Goal: Information Seeking & Learning: Learn about a topic

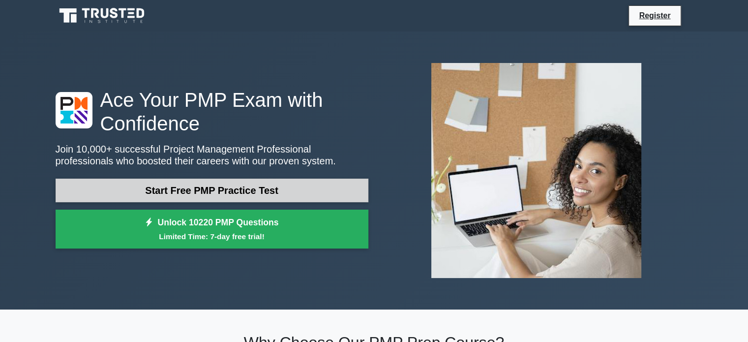
click at [279, 188] on link "Start Free PMP Practice Test" at bounding box center [212, 191] width 313 height 24
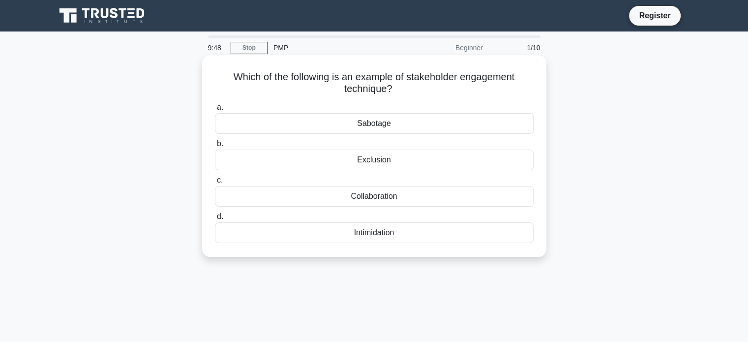
click at [405, 200] on div "Collaboration" at bounding box center [374, 196] width 319 height 21
click at [215, 184] on input "c. Collaboration" at bounding box center [215, 180] width 0 height 6
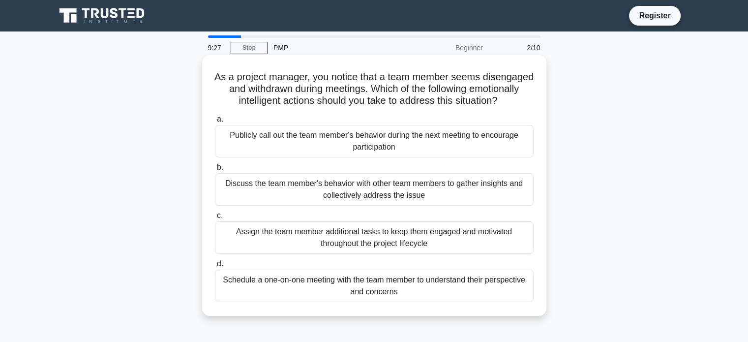
click at [360, 206] on div "Discuss the team member's behavior with other team members to gather insights a…" at bounding box center [374, 189] width 319 height 32
click at [215, 171] on input "b. Discuss the team member's behavior with other team members to gather insight…" at bounding box center [215, 167] width 0 height 6
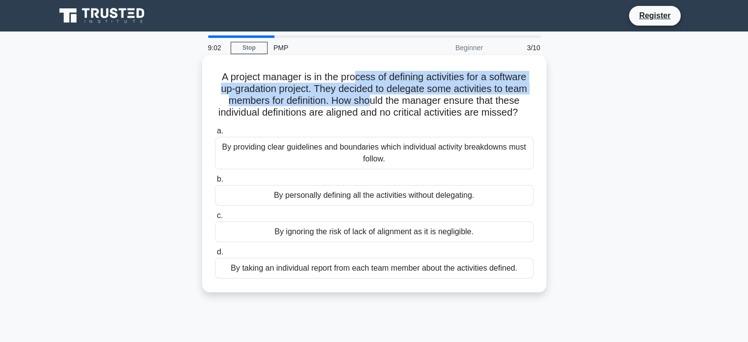
drag, startPoint x: 355, startPoint y: 76, endPoint x: 373, endPoint y: 101, distance: 31.0
click at [373, 101] on h5 "A project manager is in the process of defining activities for a software up-gr…" at bounding box center [374, 95] width 321 height 48
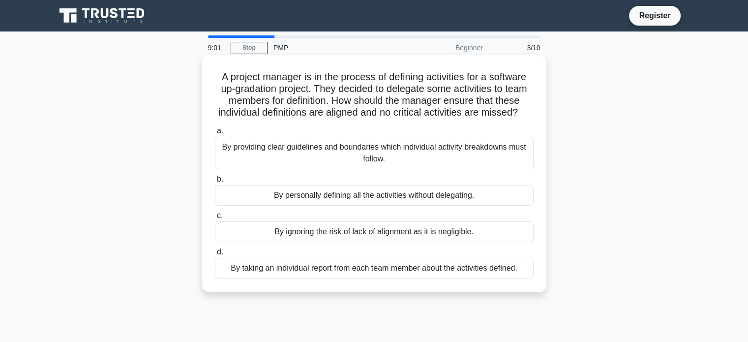
click at [388, 119] on h5 "A project manager is in the process of defining activities for a software up-gr…" at bounding box center [374, 95] width 321 height 48
click at [344, 162] on div "By providing clear guidelines and boundaries which individual activity breakdow…" at bounding box center [374, 153] width 319 height 32
click at [215, 134] on input "a. By providing clear guidelines and boundaries which individual activity break…" at bounding box center [215, 131] width 0 height 6
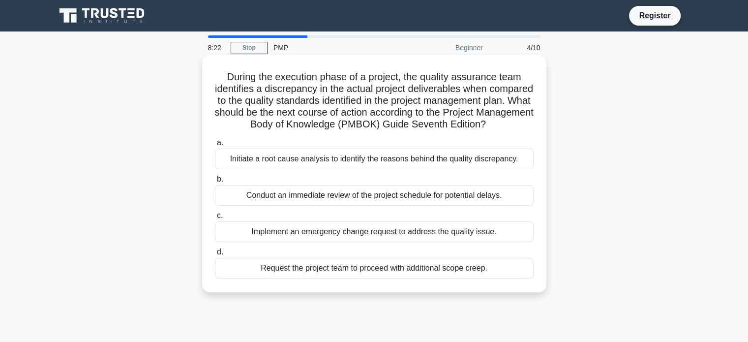
click at [327, 169] on div "Initiate a root cause analysis to identify the reasons behind the quality discr…" at bounding box center [374, 159] width 319 height 21
click at [215, 146] on input "a. Initiate a root cause analysis to identify the reasons behind the quality di…" at bounding box center [215, 143] width 0 height 6
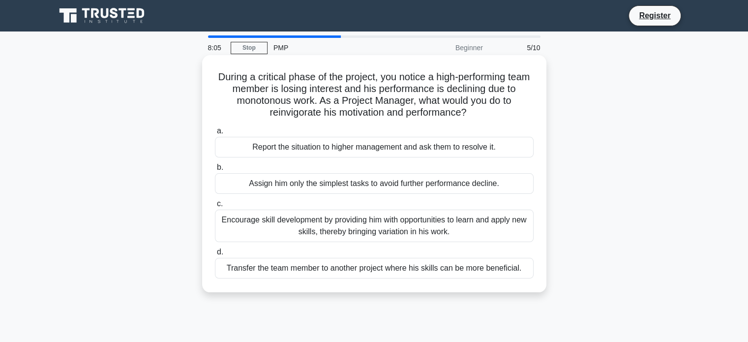
click at [302, 231] on div "Encourage skill development by providing him with opportunities to learn and ap…" at bounding box center [374, 226] width 319 height 32
click at [215, 207] on input "c. Encourage skill development by providing him with opportunities to learn and…" at bounding box center [215, 204] width 0 height 6
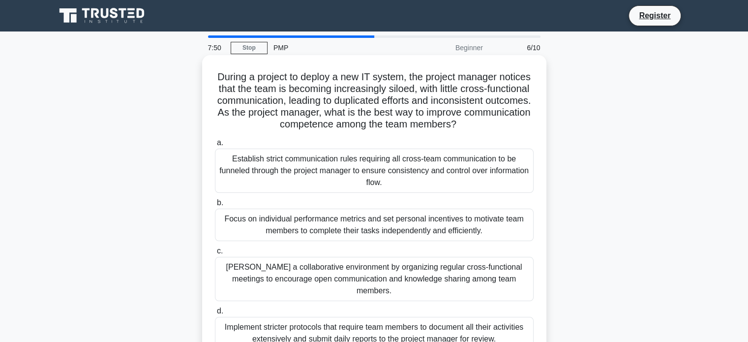
scroll to position [49, 0]
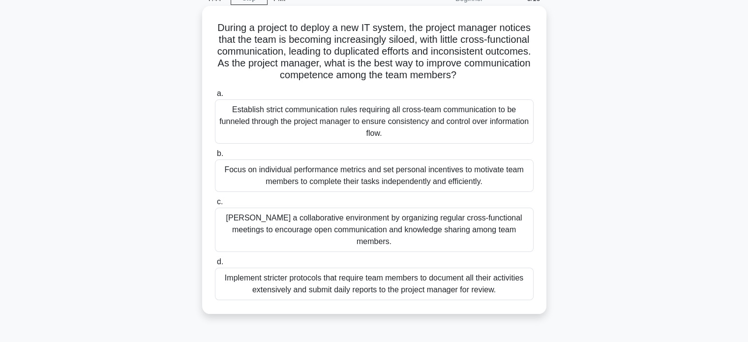
click at [327, 232] on div "Foster a collaborative environment by organizing regular cross-functional meeti…" at bounding box center [374, 230] width 319 height 44
click at [215, 205] on input "c. Foster a collaborative environment by organizing regular cross-functional me…" at bounding box center [215, 202] width 0 height 6
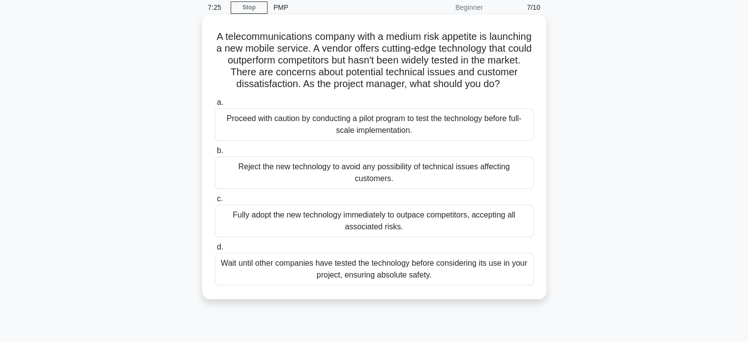
scroll to position [98, 0]
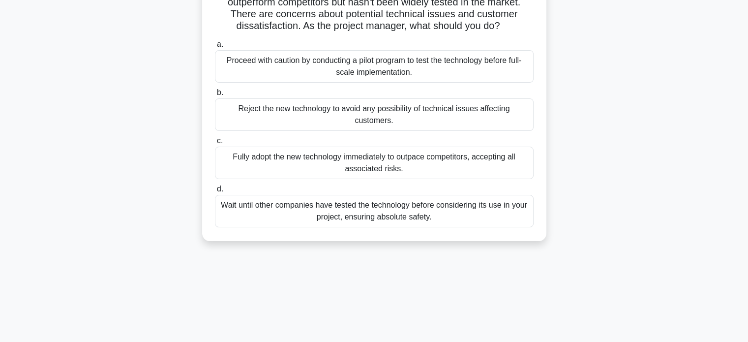
click at [325, 82] on div "Proceed with caution by conducting a pilot program to test the technology befor…" at bounding box center [374, 66] width 319 height 32
click at [215, 48] on input "a. Proceed with caution by conducting a pilot program to test the technology be…" at bounding box center [215, 44] width 0 height 6
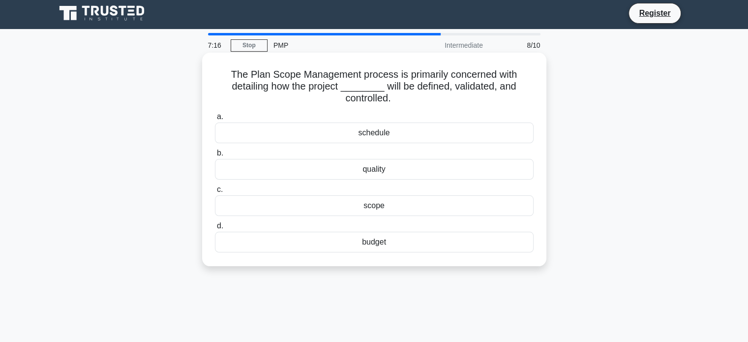
scroll to position [0, 0]
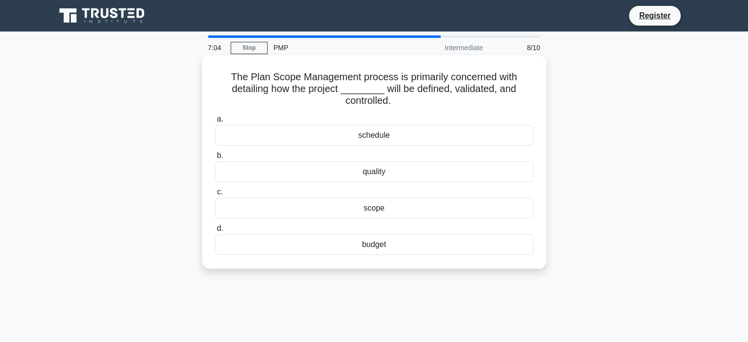
click at [404, 213] on div "scope" at bounding box center [374, 208] width 319 height 21
click at [215, 195] on input "c. scope" at bounding box center [215, 192] width 0 height 6
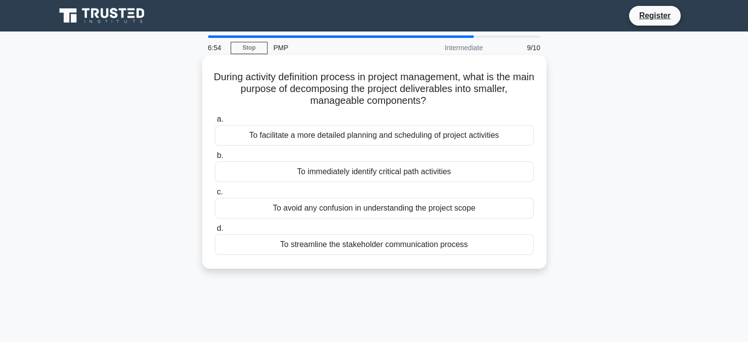
click at [364, 137] on div "To facilitate a more detailed planning and scheduling of project activities" at bounding box center [374, 135] width 319 height 21
click at [215, 123] on input "a. To facilitate a more detailed planning and scheduling of project activities" at bounding box center [215, 119] width 0 height 6
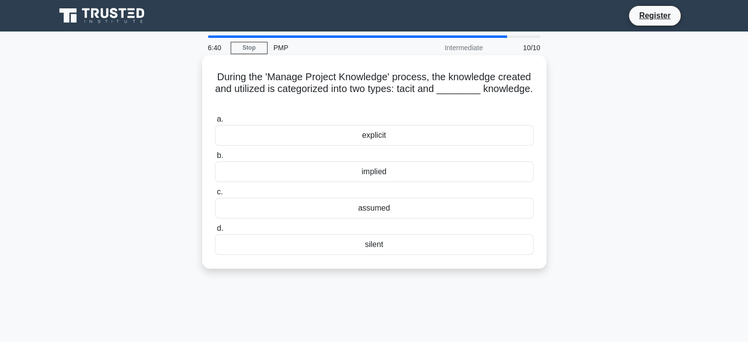
click at [409, 140] on div "explicit" at bounding box center [374, 135] width 319 height 21
click at [215, 123] on input "a. explicit" at bounding box center [215, 119] width 0 height 6
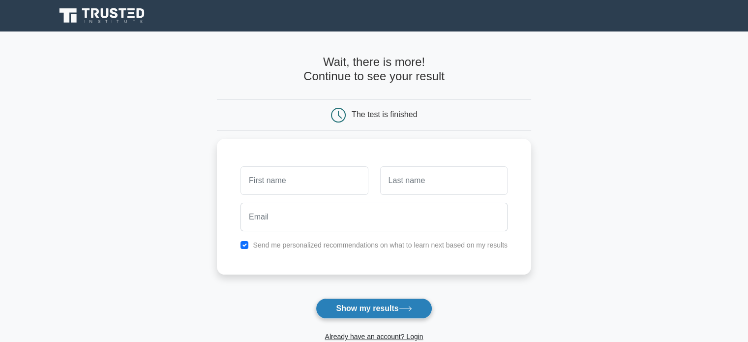
click at [401, 307] on button "Show my results" at bounding box center [374, 308] width 116 height 21
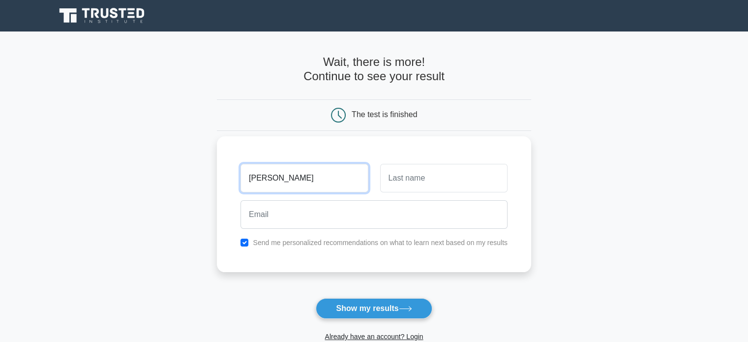
type input "ARIF"
type input "OTHMAN"
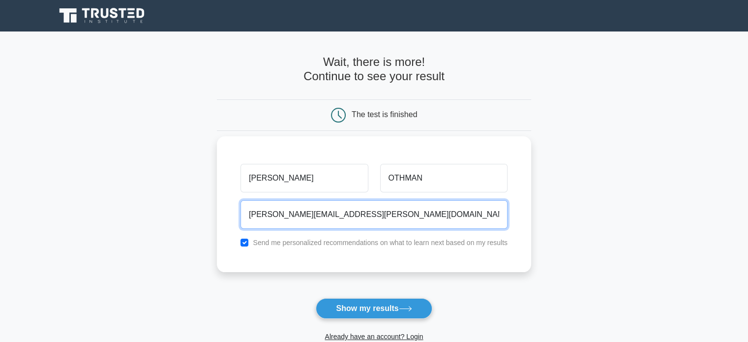
type input "Arif.othman@hotmail.com"
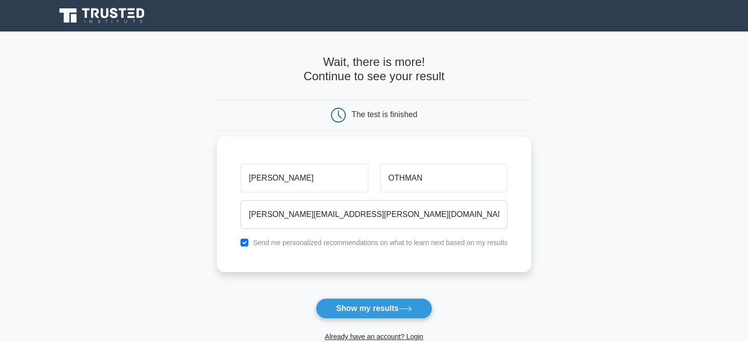
click at [269, 247] on div "Send me personalized recommendations on what to learn next based on my results" at bounding box center [374, 243] width 279 height 12
click at [273, 241] on label "Send me personalized recommendations on what to learn next based on my results" at bounding box center [380, 243] width 255 height 8
click at [276, 243] on label "Send me personalized recommendations on what to learn next based on my results" at bounding box center [380, 243] width 255 height 8
click at [247, 243] on input "checkbox" at bounding box center [245, 243] width 8 height 8
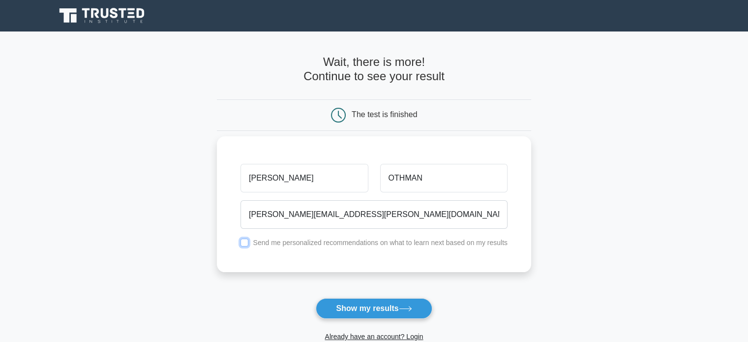
checkbox input "true"
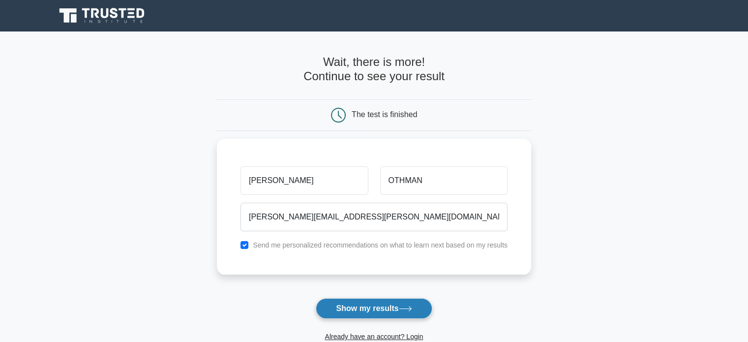
click at [343, 306] on button "Show my results" at bounding box center [374, 308] width 116 height 21
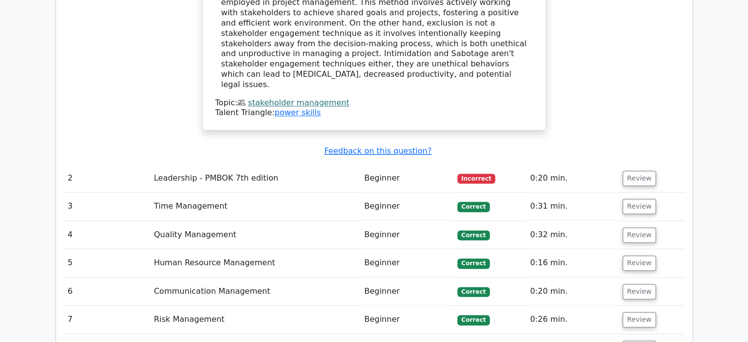
scroll to position [1181, 0]
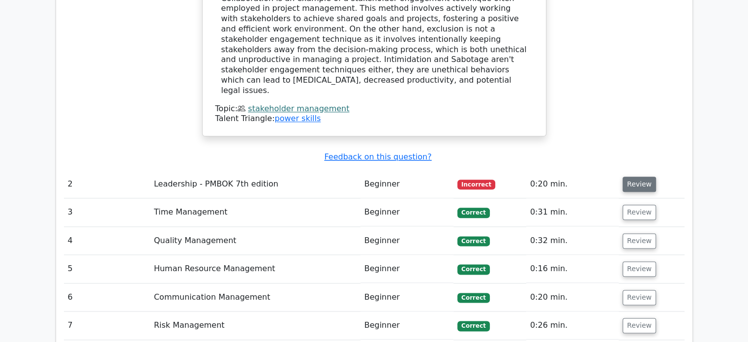
click at [642, 177] on button "Review" at bounding box center [639, 184] width 33 height 15
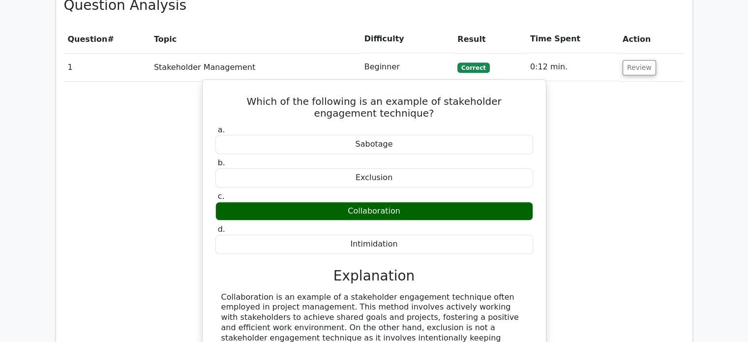
scroll to position [886, 0]
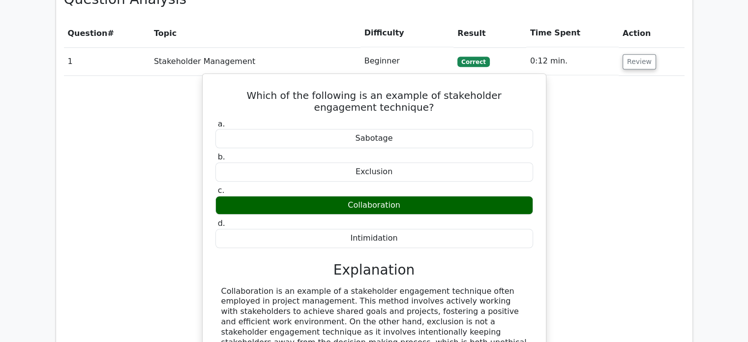
click at [337, 286] on div "Collaboration is an example of a stakeholder engagement technique often employe…" at bounding box center [374, 337] width 306 height 102
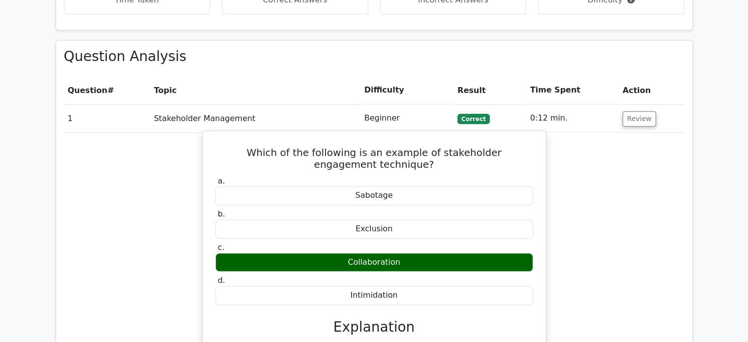
scroll to position [787, 0]
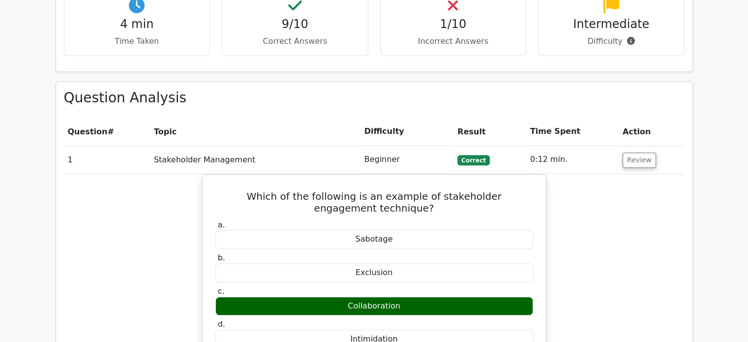
click at [607, 146] on td "0:12 min." at bounding box center [572, 160] width 92 height 28
drag, startPoint x: 167, startPoint y: 88, endPoint x: 183, endPoint y: 105, distance: 24.0
click at [170, 118] on th "Topic" at bounding box center [255, 132] width 211 height 28
drag, startPoint x: 183, startPoint y: 105, endPoint x: 325, endPoint y: 107, distance: 141.7
click at [183, 146] on td "Stakeholder Management" at bounding box center [255, 160] width 211 height 28
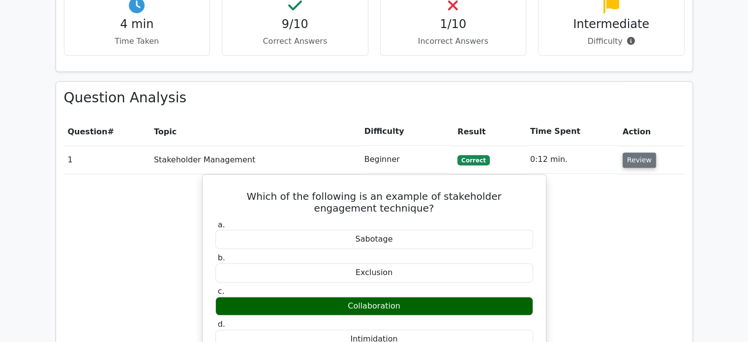
click at [630, 153] on button "Review" at bounding box center [639, 160] width 33 height 15
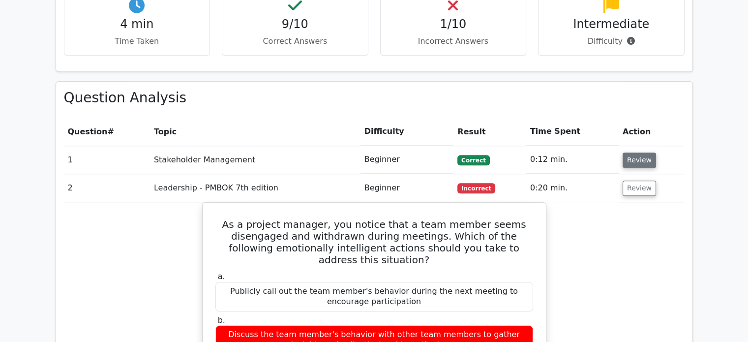
click at [630, 153] on button "Review" at bounding box center [639, 160] width 33 height 15
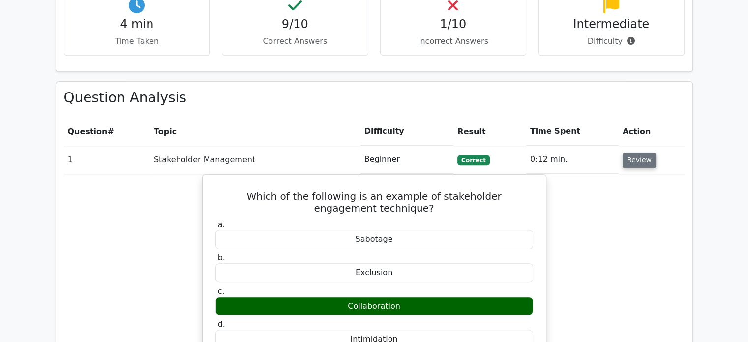
click at [630, 153] on button "Review" at bounding box center [639, 160] width 33 height 15
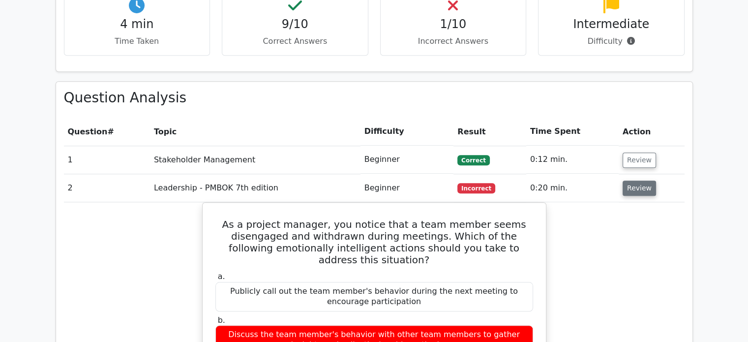
click at [634, 181] on button "Review" at bounding box center [639, 188] width 33 height 15
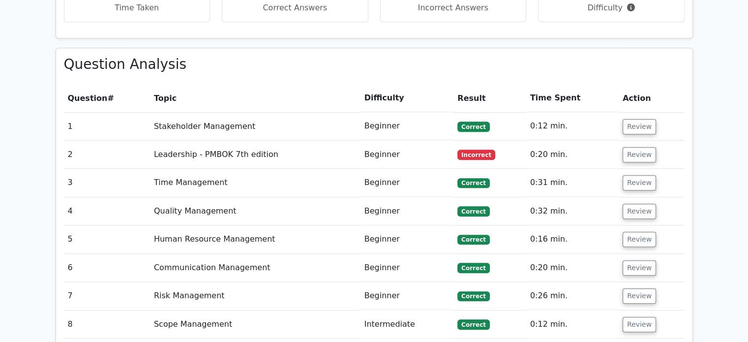
scroll to position [836, 0]
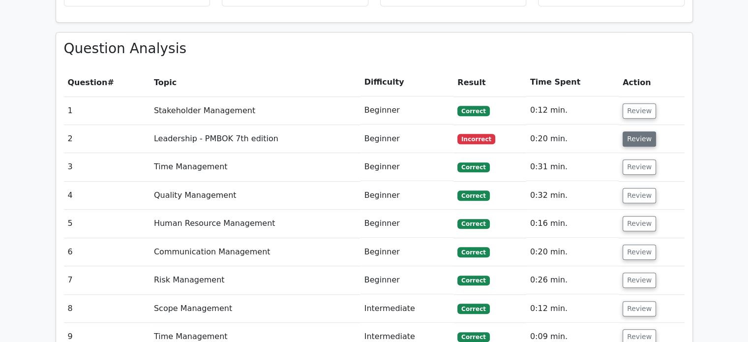
click at [630, 131] on button "Review" at bounding box center [639, 138] width 33 height 15
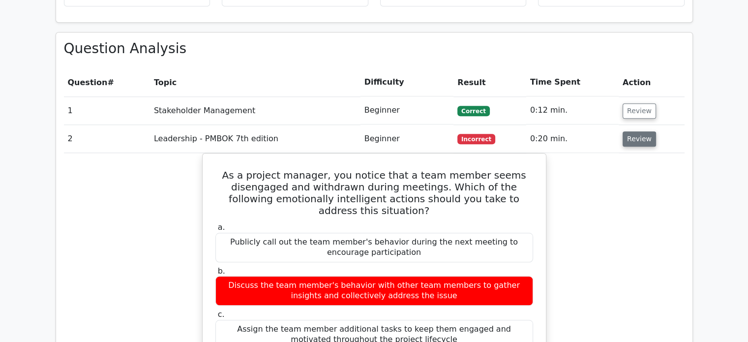
click at [630, 131] on button "Review" at bounding box center [639, 138] width 33 height 15
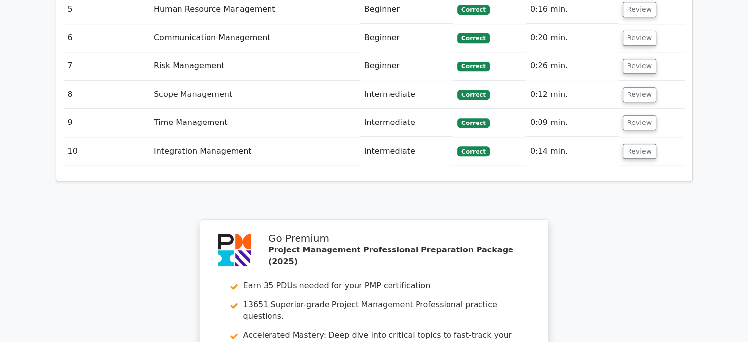
scroll to position [1033, 0]
